Goal: Subscribe to service/newsletter

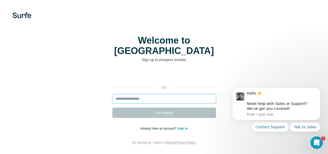
drag, startPoint x: 285, startPoint y: 0, endPoint x: 77, endPoint y: 93, distance: 227.8
click at [112, 94] on input "email" at bounding box center [164, 98] width 104 height 9
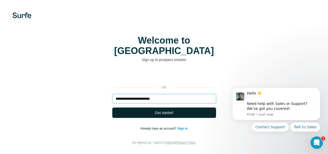
type input "**********"
click at [112, 107] on button "Get started" at bounding box center [164, 112] width 104 height 10
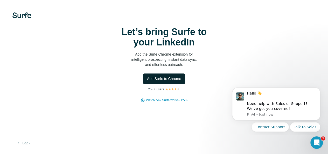
click at [147, 81] on span "Add Surfe to Chrome" at bounding box center [164, 78] width 34 height 5
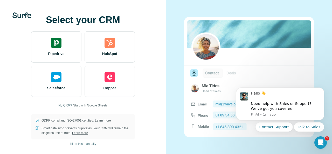
click at [98, 105] on span "Start with Google Sheets" at bounding box center [90, 105] width 34 height 5
